Goal: Information Seeking & Learning: Learn about a topic

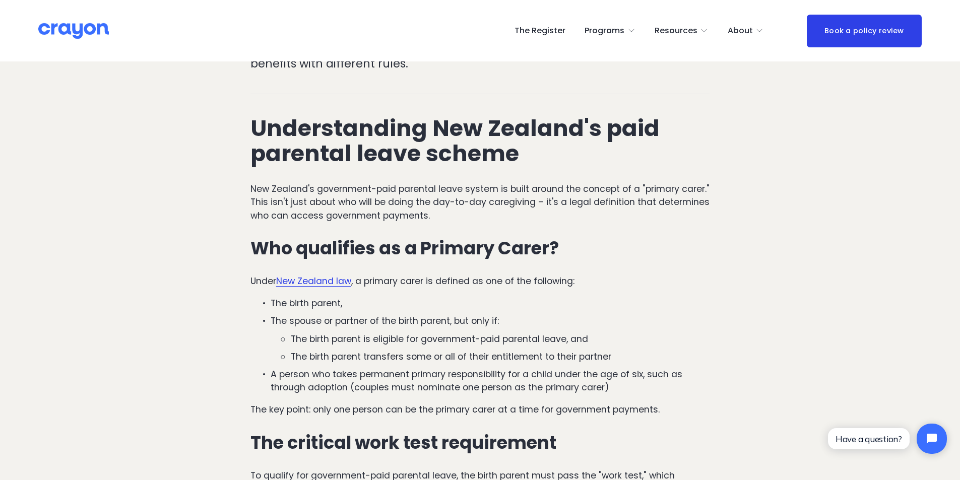
scroll to position [403, 0]
drag, startPoint x: 377, startPoint y: 281, endPoint x: 366, endPoint y: 289, distance: 14.0
click at [372, 285] on p "Under New Zealand law , a primary carer is defined as one of the following:" at bounding box center [479, 281] width 459 height 13
drag, startPoint x: 351, startPoint y: 307, endPoint x: 274, endPoint y: 303, distance: 77.7
click at [274, 303] on p "The birth parent," at bounding box center [490, 303] width 439 height 13
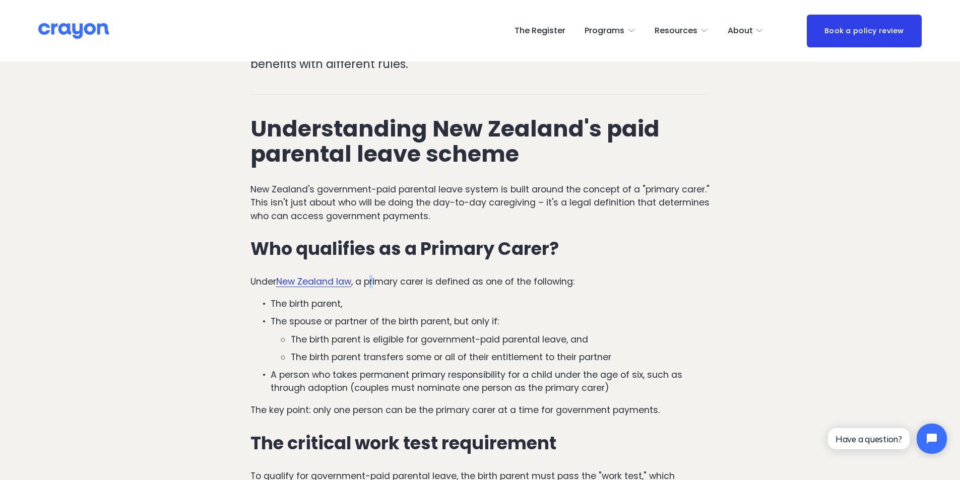
click at [347, 303] on p "The birth parent," at bounding box center [490, 303] width 439 height 13
click at [677, 351] on ul "The birth parent is eligible for government-paid parental leave, and The birth …" at bounding box center [490, 348] width 439 height 31
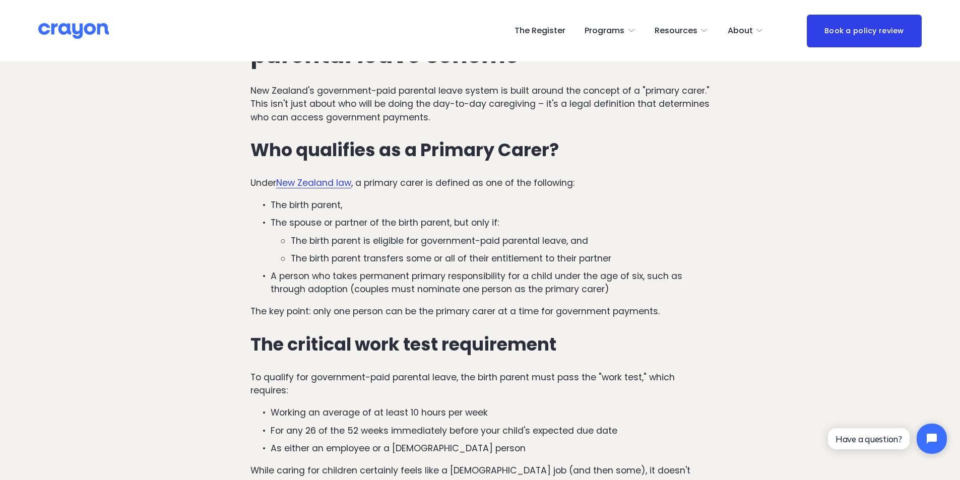
scroll to position [504, 0]
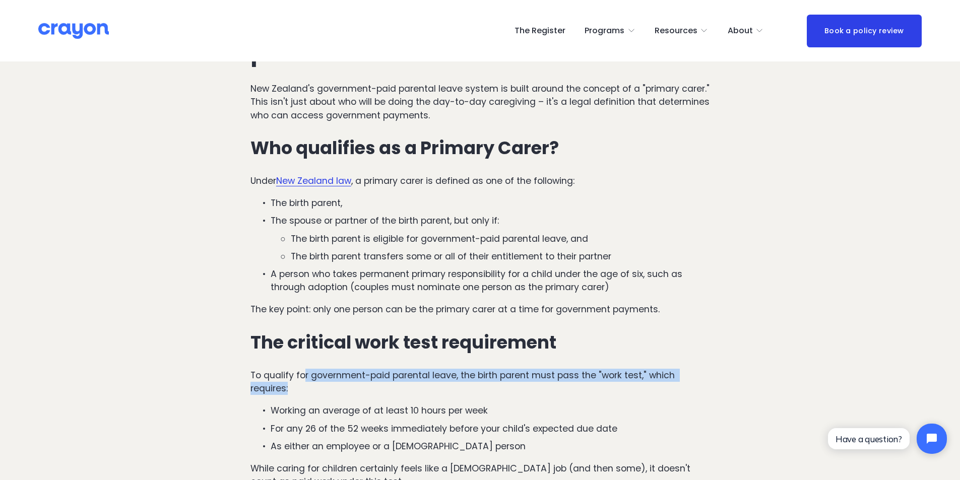
drag, startPoint x: 306, startPoint y: 375, endPoint x: 300, endPoint y: 387, distance: 14.0
click at [300, 387] on p "To qualify for government-paid parental leave, the birth parent must pass the "…" at bounding box center [479, 382] width 459 height 27
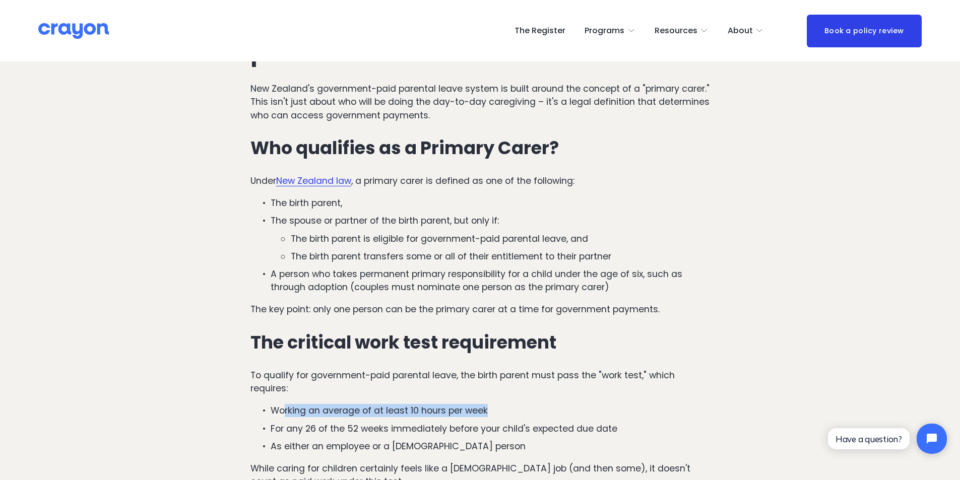
drag, startPoint x: 284, startPoint y: 411, endPoint x: 493, endPoint y: 408, distance: 209.1
click at [493, 408] on p "Working an average of at least 10 hours per week" at bounding box center [490, 410] width 439 height 13
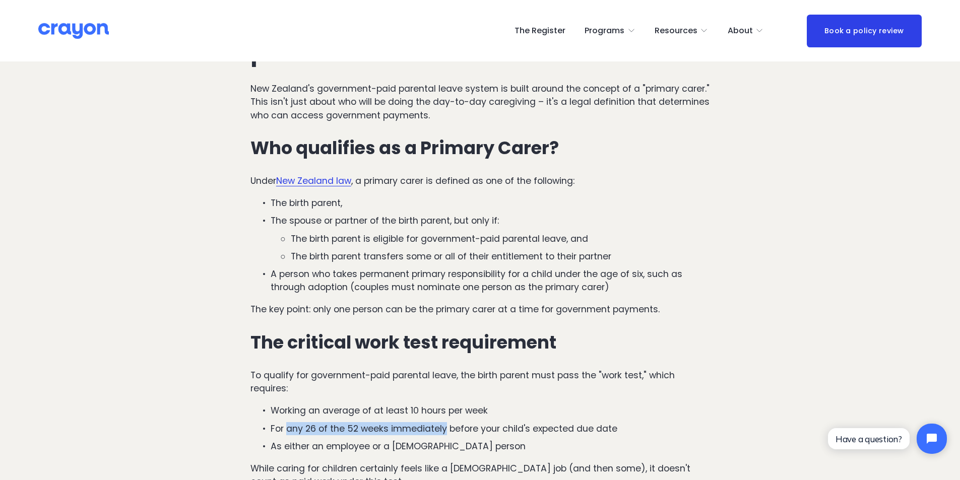
drag, startPoint x: 288, startPoint y: 433, endPoint x: 443, endPoint y: 430, distance: 154.7
click at [443, 430] on p "For any 26 of the 52 weeks immediately before your child's expected due date" at bounding box center [490, 428] width 439 height 13
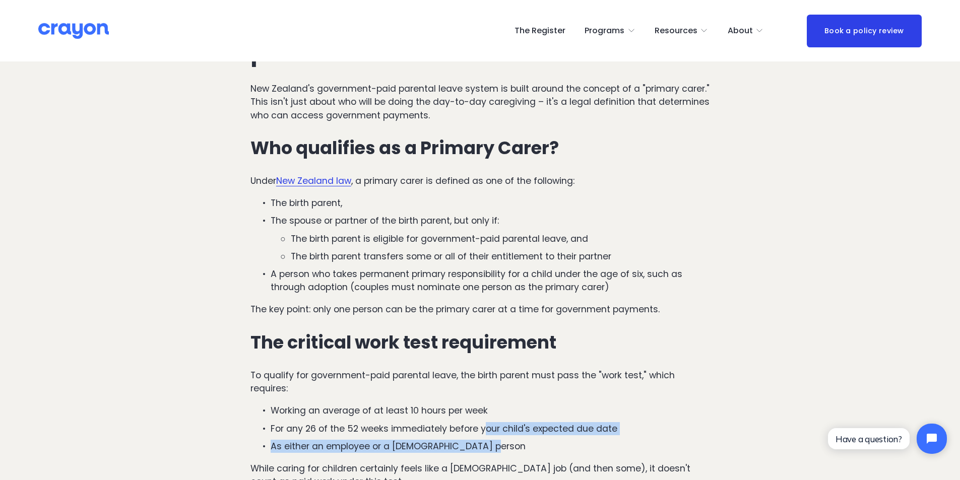
drag, startPoint x: 485, startPoint y: 428, endPoint x: 654, endPoint y: 447, distance: 170.3
click at [654, 447] on ul "Working an average of at least 10 hours per week For any 26 of the 52 weeks imm…" at bounding box center [479, 428] width 459 height 49
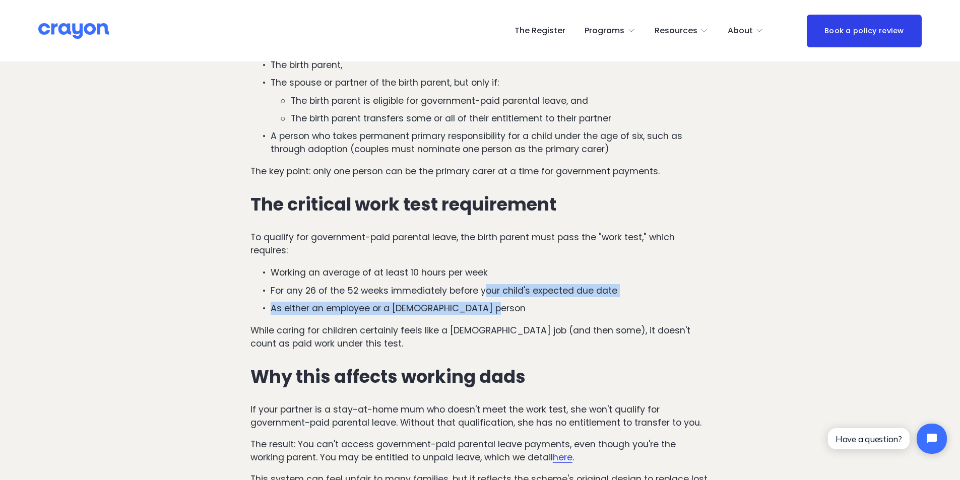
scroll to position [655, 0]
